Goal: Task Accomplishment & Management: Use online tool/utility

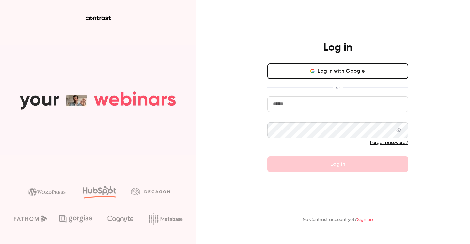
click at [336, 70] on button "Log in with Google" at bounding box center [337, 71] width 141 height 16
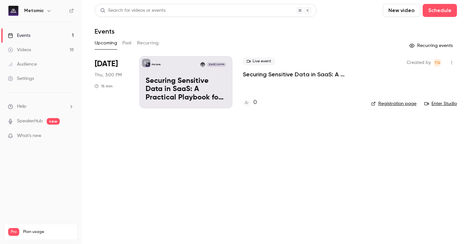
click at [214, 85] on p "Securing Sensitive Data in SaaS: A Practical Playbook for Financial Services at…" at bounding box center [186, 89] width 81 height 25
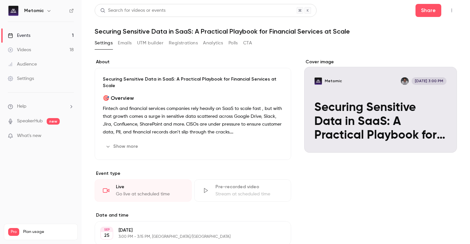
click at [184, 39] on button "Registrations" at bounding box center [183, 43] width 29 height 10
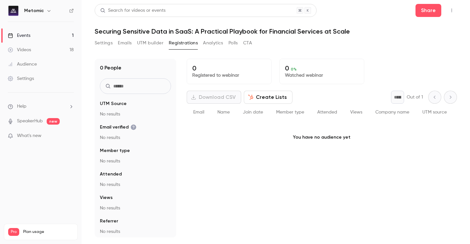
click at [101, 43] on button "Settings" at bounding box center [104, 43] width 18 height 10
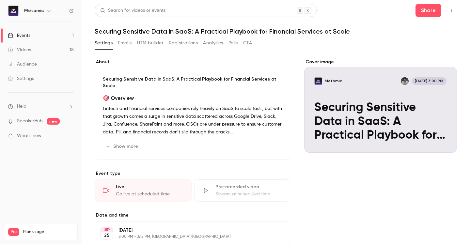
click at [123, 141] on button "Show more" at bounding box center [122, 146] width 39 height 10
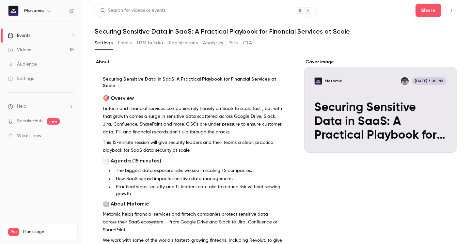
click at [185, 46] on button "Registrations" at bounding box center [183, 43] width 29 height 10
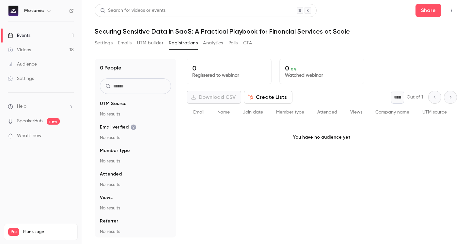
click at [218, 42] on button "Analytics" at bounding box center [213, 43] width 20 height 10
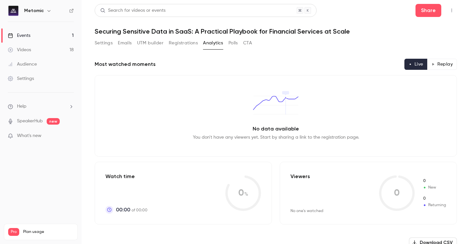
click at [178, 40] on button "Registrations" at bounding box center [183, 43] width 29 height 10
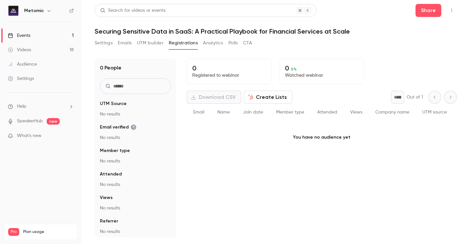
click at [104, 41] on button "Settings" at bounding box center [104, 43] width 18 height 10
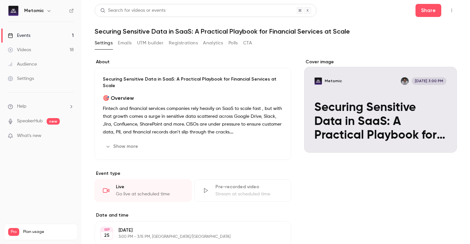
click at [128, 141] on button "Show more" at bounding box center [122, 146] width 39 height 10
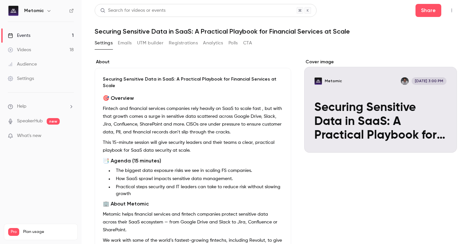
click at [138, 39] on button "UTM builder" at bounding box center [150, 43] width 26 height 10
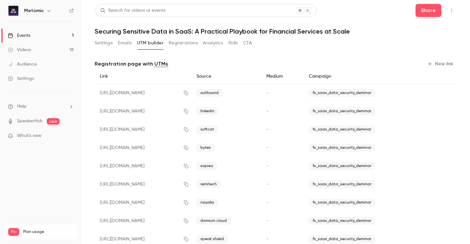
click at [129, 46] on button "Emails" at bounding box center [125, 43] width 14 height 10
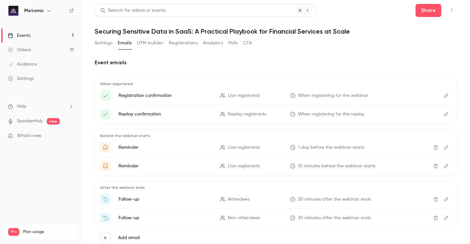
click at [173, 45] on button "Registrations" at bounding box center [183, 43] width 29 height 10
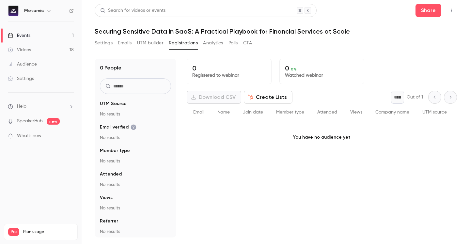
click at [209, 45] on button "Analytics" at bounding box center [213, 43] width 20 height 10
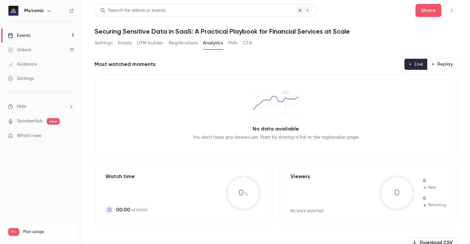
click at [230, 43] on button "Polls" at bounding box center [232, 43] width 9 height 10
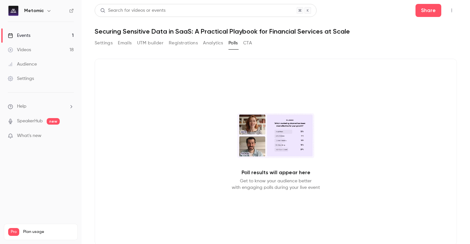
click at [250, 42] on button "CTA" at bounding box center [247, 43] width 9 height 10
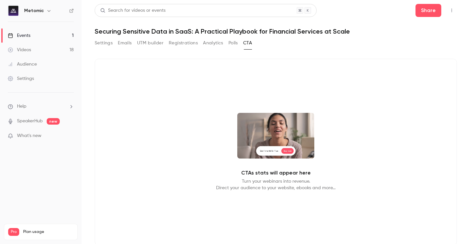
click at [104, 42] on button "Settings" at bounding box center [104, 43] width 18 height 10
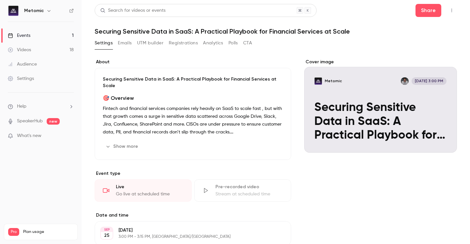
click at [122, 45] on button "Emails" at bounding box center [125, 43] width 14 height 10
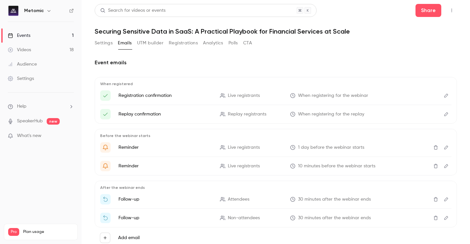
click at [114, 42] on div "Settings Emails UTM builder Registrations Analytics Polls CTA" at bounding box center [173, 43] width 157 height 10
click at [102, 42] on button "Settings" at bounding box center [104, 43] width 18 height 10
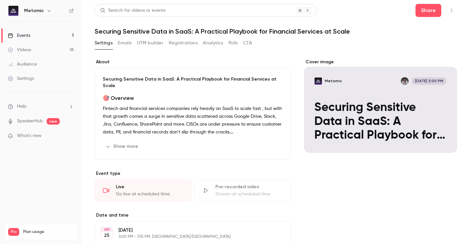
click at [156, 39] on button "UTM builder" at bounding box center [150, 43] width 26 height 10
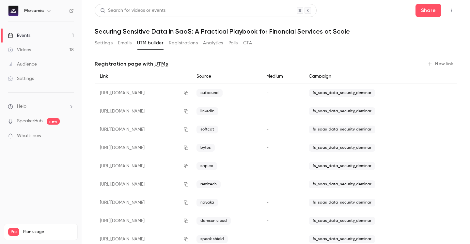
click at [186, 41] on button "Registrations" at bounding box center [183, 43] width 29 height 10
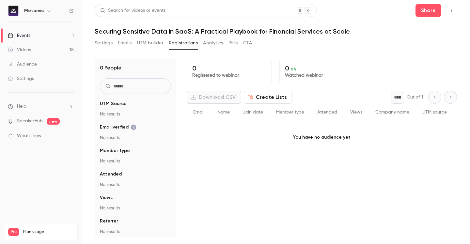
click at [35, 135] on span "What's new" at bounding box center [29, 135] width 24 height 7
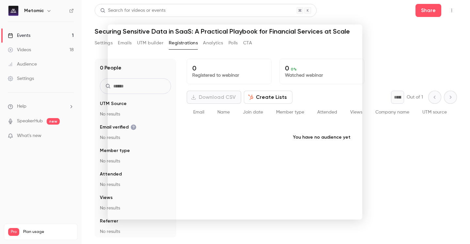
click at [384, 42] on div at bounding box center [235, 122] width 470 height 244
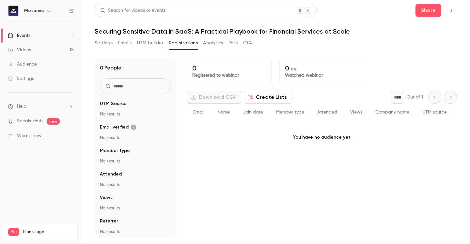
click at [102, 40] on button "Settings" at bounding box center [104, 43] width 18 height 10
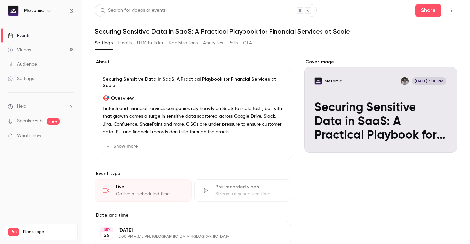
click at [182, 42] on button "Registrations" at bounding box center [183, 43] width 29 height 10
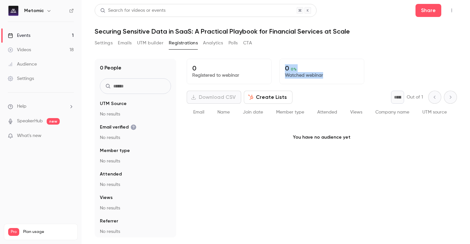
drag, startPoint x: 335, startPoint y: 72, endPoint x: 282, endPoint y: 68, distance: 53.1
click at [282, 68] on div "0 0 % Watched webinar" at bounding box center [321, 71] width 85 height 25
click at [101, 40] on button "Settings" at bounding box center [104, 43] width 18 height 10
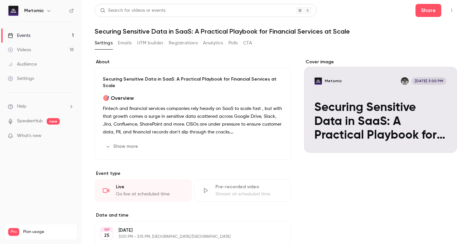
click at [184, 38] on div "Search for videos or events Share Securing Sensitive Data in SaaS: A Practical …" at bounding box center [276, 181] width 362 height 354
click at [209, 44] on button "Analytics" at bounding box center [213, 43] width 20 height 10
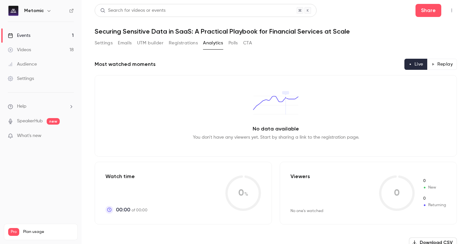
click at [237, 48] on button "Polls" at bounding box center [232, 43] width 9 height 10
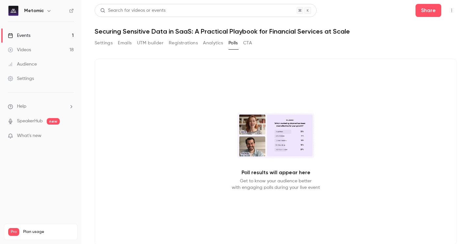
click at [252, 42] on button "CTA" at bounding box center [247, 43] width 9 height 10
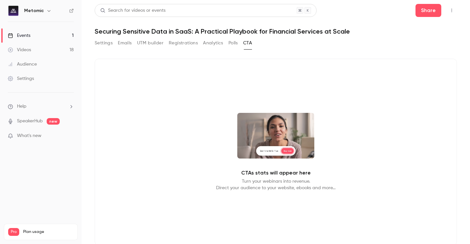
click at [104, 43] on button "Settings" at bounding box center [104, 43] width 18 height 10
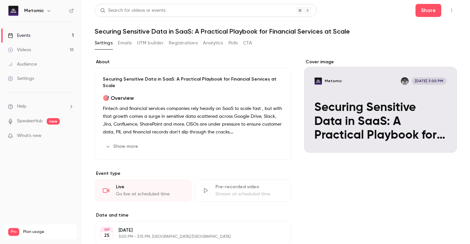
click at [126, 44] on button "Emails" at bounding box center [125, 43] width 14 height 10
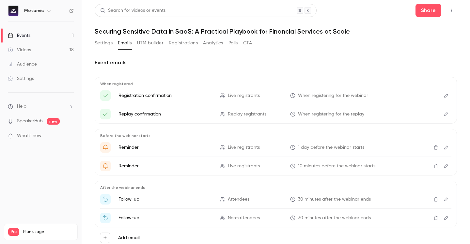
click at [160, 45] on button "UTM builder" at bounding box center [150, 43] width 26 height 10
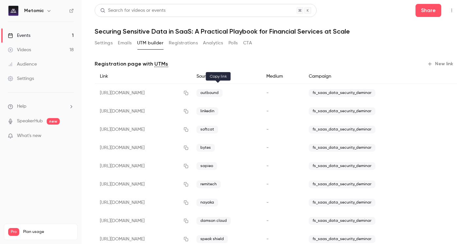
scroll to position [37, 0]
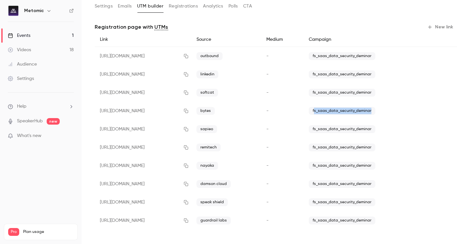
drag, startPoint x: 333, startPoint y: 110, endPoint x: 399, endPoint y: 111, distance: 66.6
click at [399, 111] on div "fs_saas_data_security_deminar" at bounding box center [363, 111] width 120 height 18
click at [405, 69] on div "fs_saas_data_security_deminar" at bounding box center [363, 74] width 120 height 18
